Goal: Transaction & Acquisition: Purchase product/service

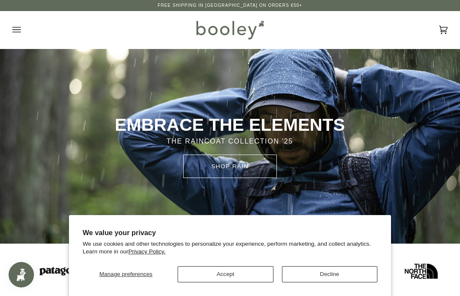
click at [22, 35] on button "Open menu" at bounding box center [25, 29] width 26 height 37
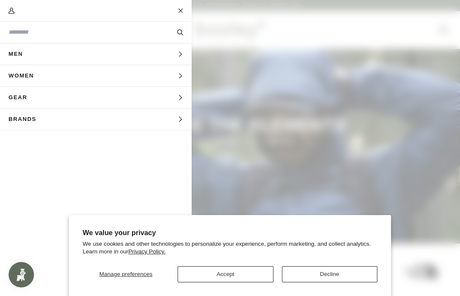
click at [180, 77] on icon "Main menu" at bounding box center [180, 76] width 6 height 6
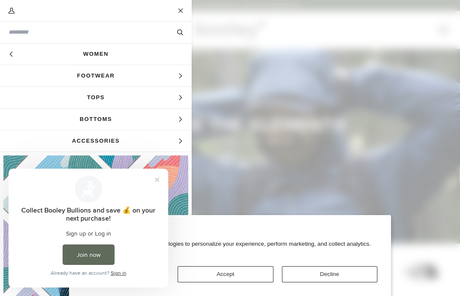
click at [163, 180] on button "Close prompt" at bounding box center [156, 179] width 15 height 15
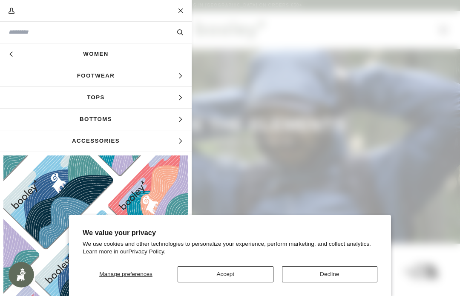
click at [100, 55] on link "Women" at bounding box center [95, 53] width 191 height 21
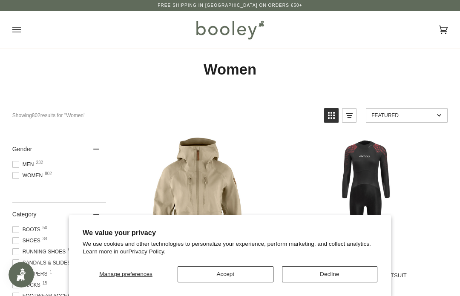
click at [344, 274] on button "Decline" at bounding box center [330, 274] width 96 height 16
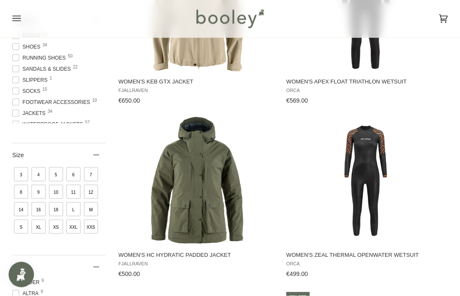
scroll to position [194, 0]
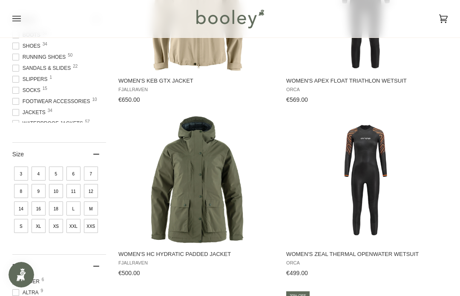
click at [43, 172] on span "4" at bounding box center [38, 173] width 14 height 14
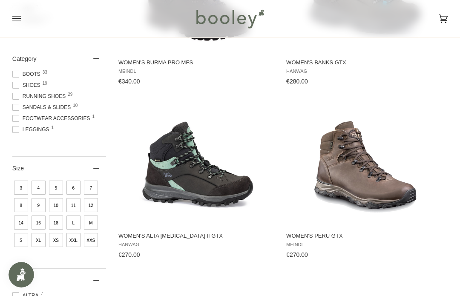
scroll to position [256, 0]
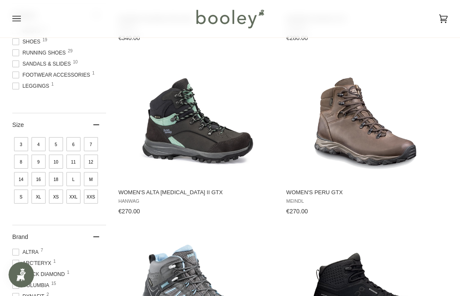
click at [19, 165] on span "8" at bounding box center [21, 161] width 14 height 14
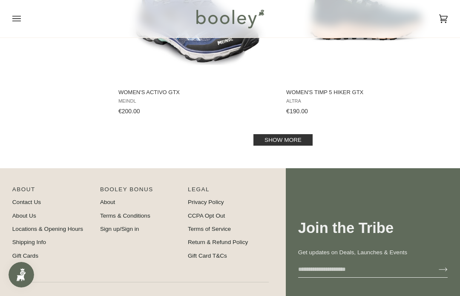
scroll to position [1745, 0]
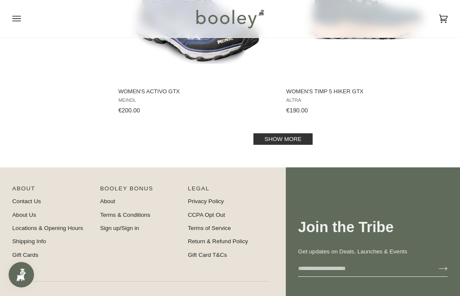
click at [299, 145] on link "Show more" at bounding box center [282, 138] width 59 height 11
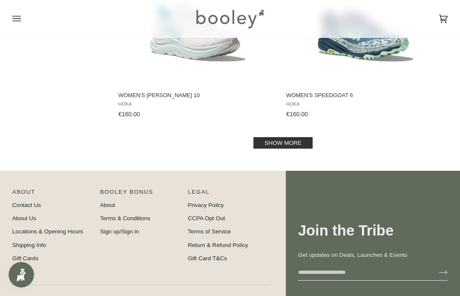
scroll to position [3477, 0]
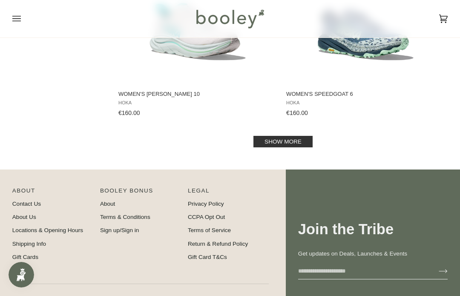
click at [301, 147] on link "Show more" at bounding box center [282, 141] width 59 height 11
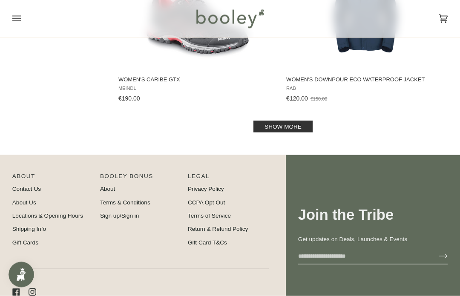
scroll to position [5227, 0]
click at [305, 132] on link "Show more" at bounding box center [282, 125] width 59 height 11
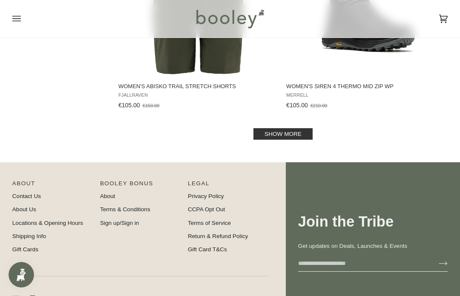
scroll to position [6972, 0]
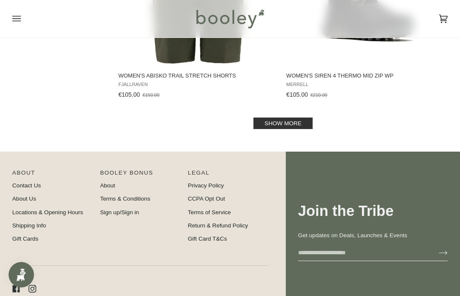
click at [302, 129] on link "Show more" at bounding box center [282, 122] width 59 height 11
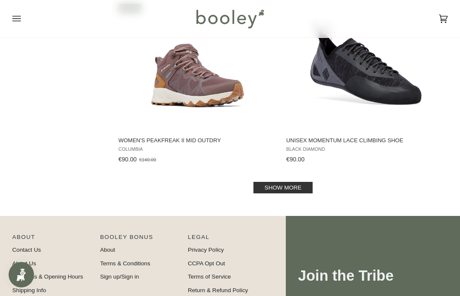
scroll to position [8651, 0]
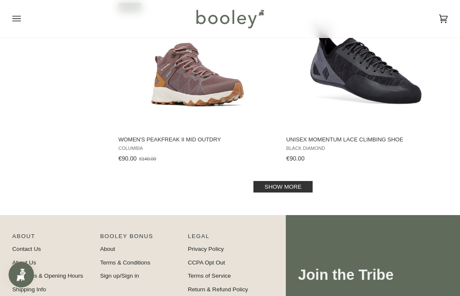
click at [291, 192] on link "Show more" at bounding box center [282, 186] width 59 height 11
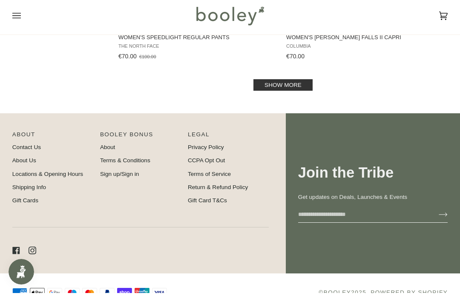
scroll to position [10517, 0]
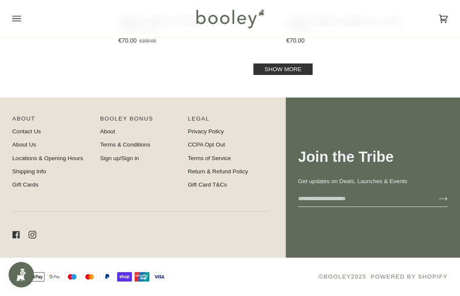
click at [294, 69] on link "Show more" at bounding box center [282, 68] width 59 height 11
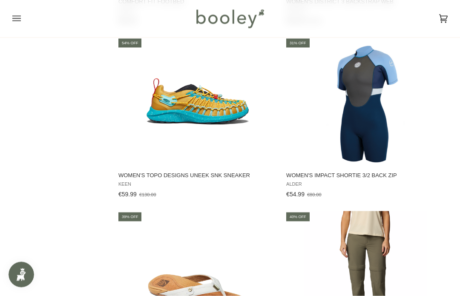
scroll to position [11987, 0]
